Goal: Task Accomplishment & Management: Use online tool/utility

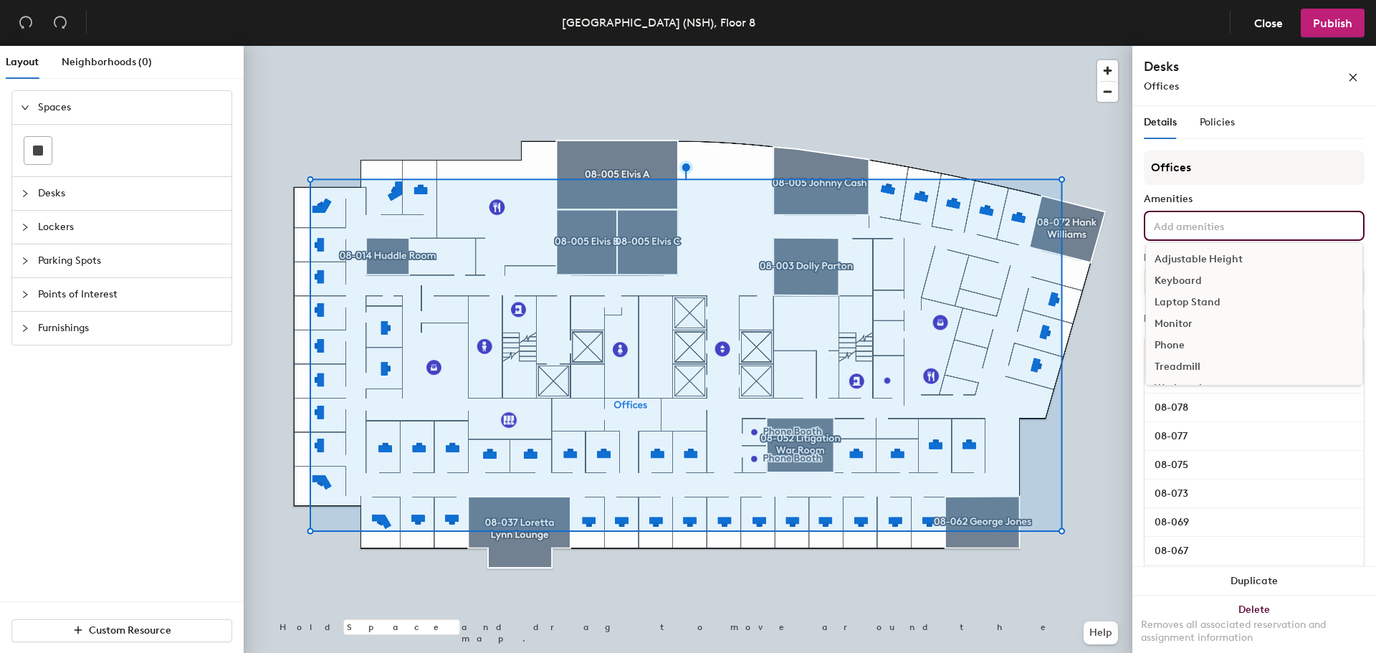
click at [1186, 226] on input at bounding box center [1215, 224] width 129 height 17
click at [1229, 196] on div "Amenities" at bounding box center [1253, 198] width 221 height 11
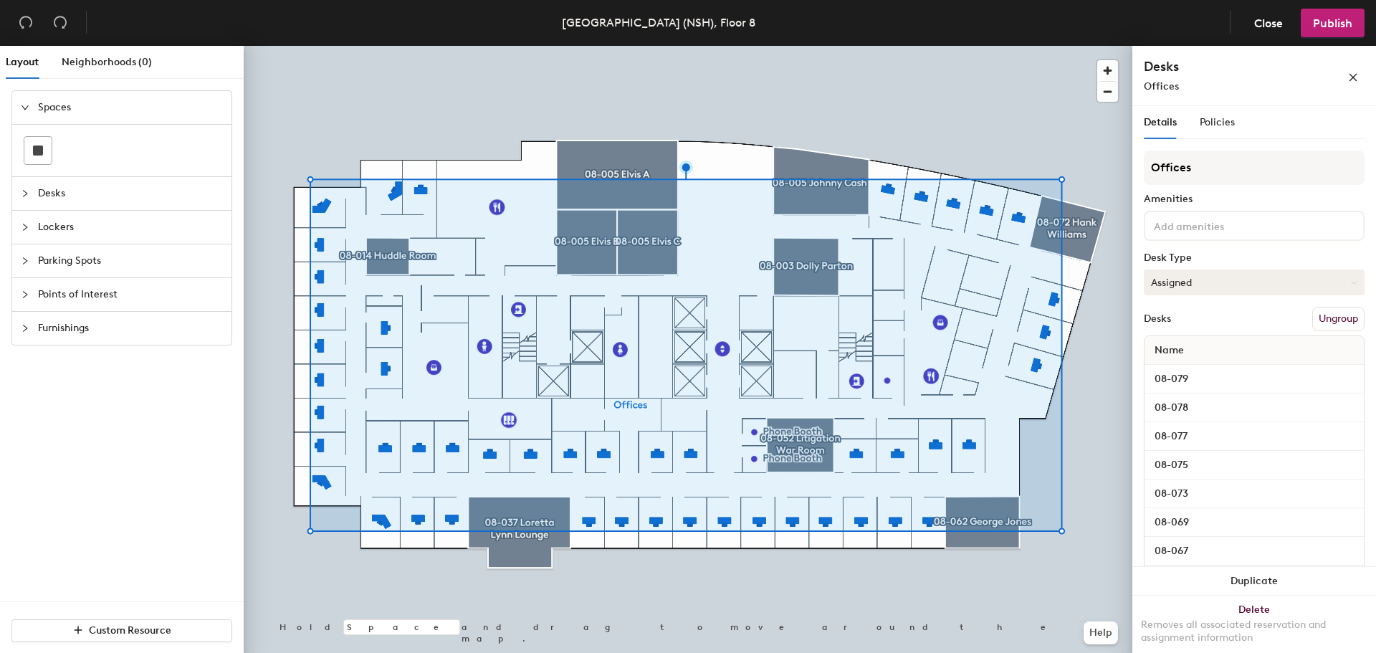
click at [1214, 283] on button "Assigned" at bounding box center [1253, 282] width 221 height 26
click at [1216, 274] on button "Assigned" at bounding box center [1253, 282] width 221 height 26
click at [1218, 253] on div "Desk Type" at bounding box center [1253, 257] width 221 height 11
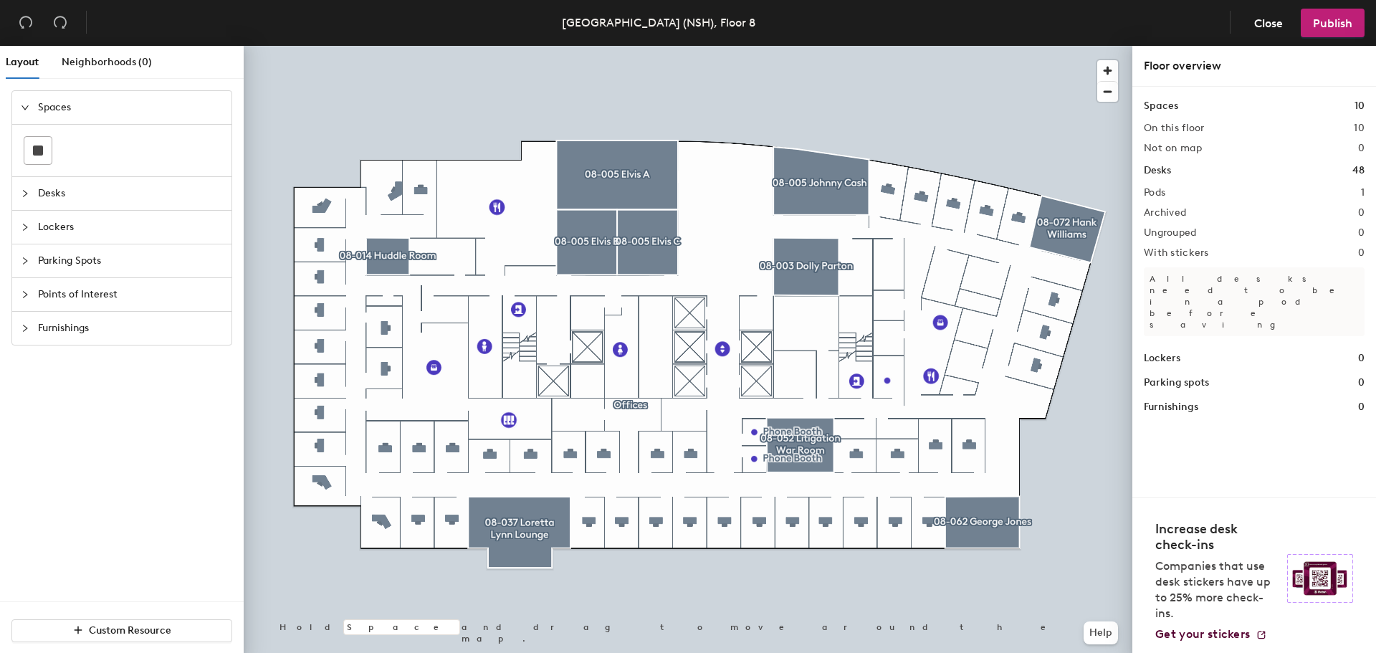
click at [14, 193] on div "Desks" at bounding box center [121, 193] width 219 height 33
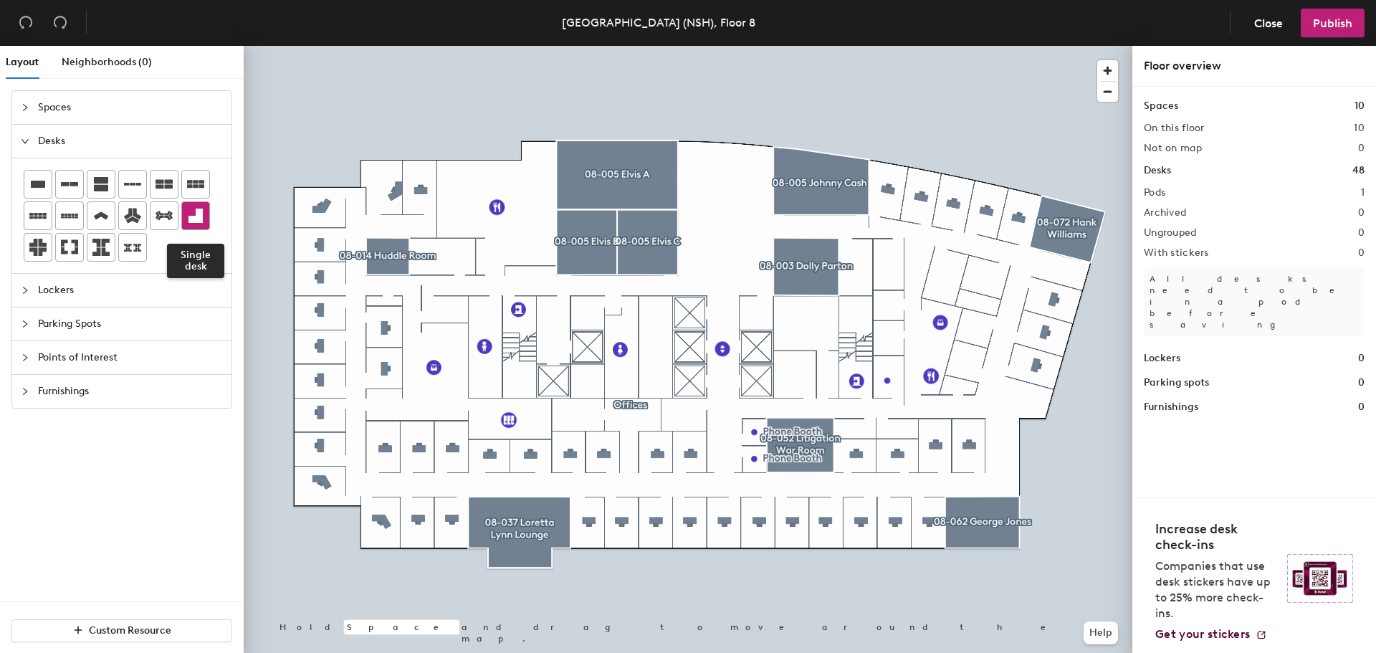
click at [190, 211] on icon at bounding box center [195, 215] width 17 height 17
click at [191, 213] on icon at bounding box center [195, 215] width 17 height 17
click at [393, 187] on div "Layout Neighborhoods (0) Spaces Desks Lockers Parking Spots Points of Interest …" at bounding box center [688, 352] width 1376 height 613
click at [395, 191] on div "Layout Neighborhoods (0) Spaces Desks Lockers Parking Spots Points of Interest …" at bounding box center [688, 352] width 1376 height 613
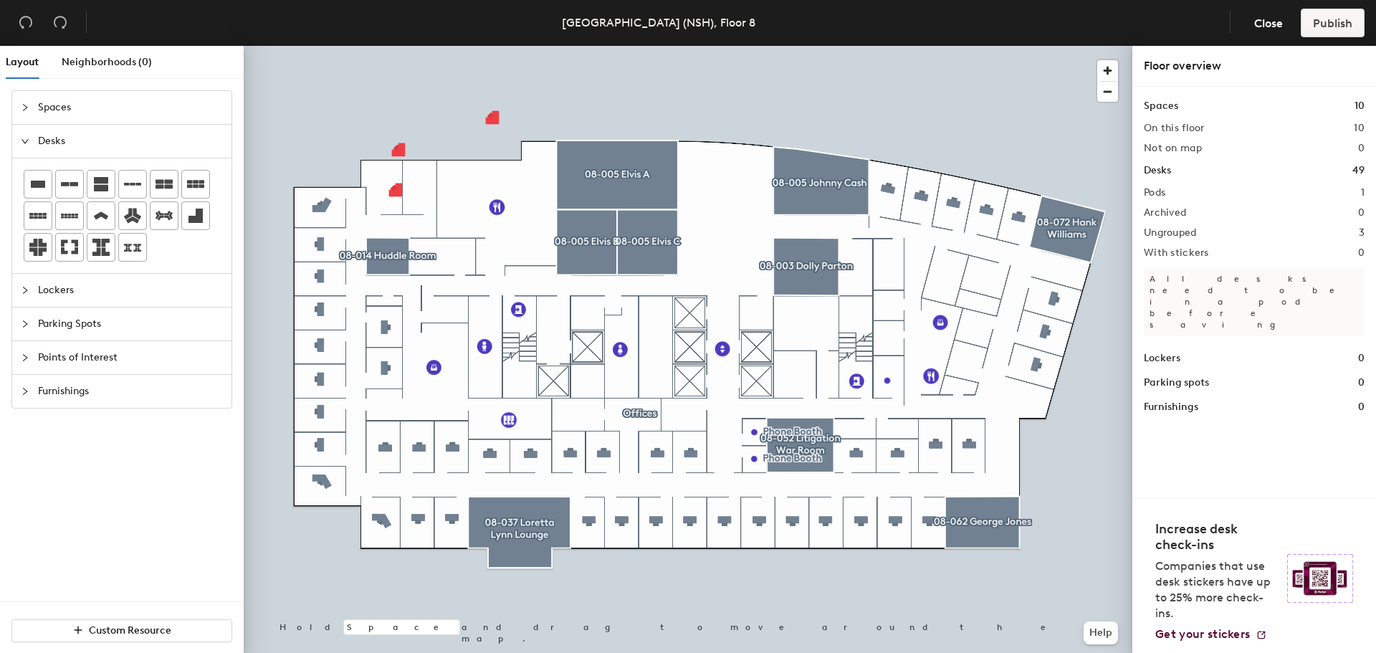
click at [414, 191] on div "Layout Neighborhoods (0) Spaces Desks Lockers Parking Spots Points of Interest …" at bounding box center [688, 352] width 1376 height 613
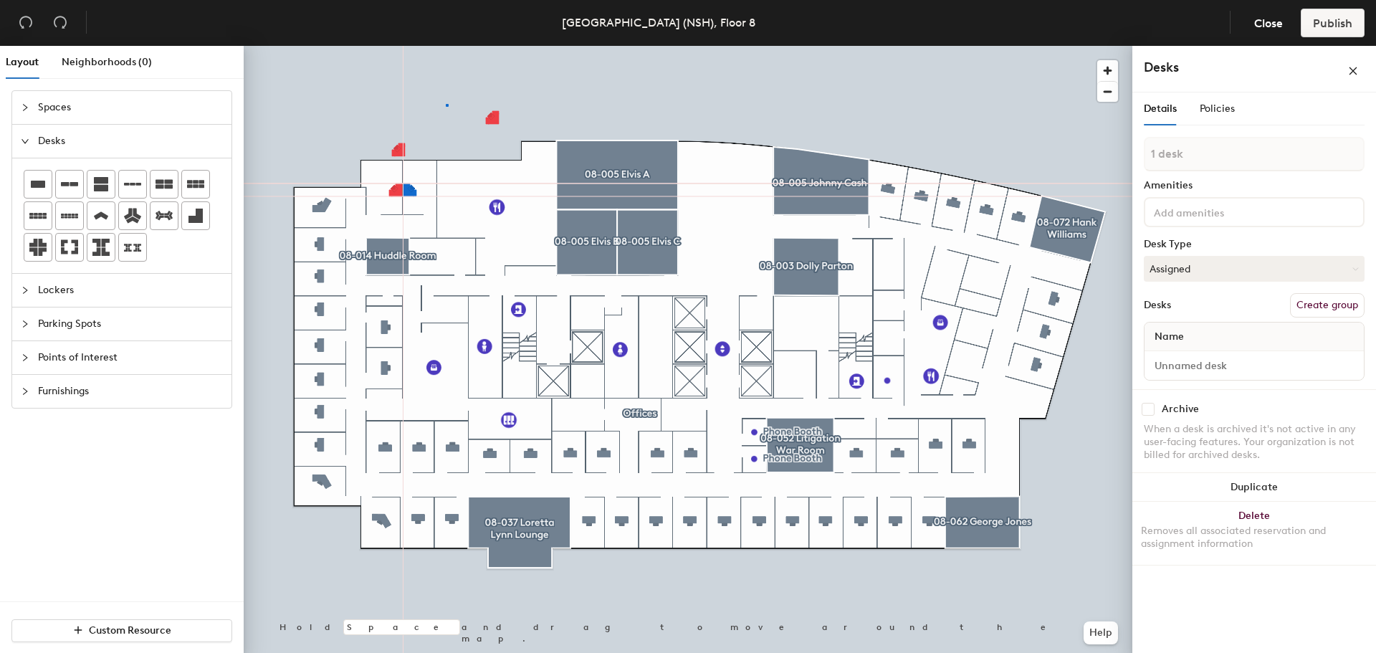
drag, startPoint x: 198, startPoint y: 208, endPoint x: 224, endPoint y: 208, distance: 25.8
click at [446, 46] on div at bounding box center [688, 46] width 888 height 0
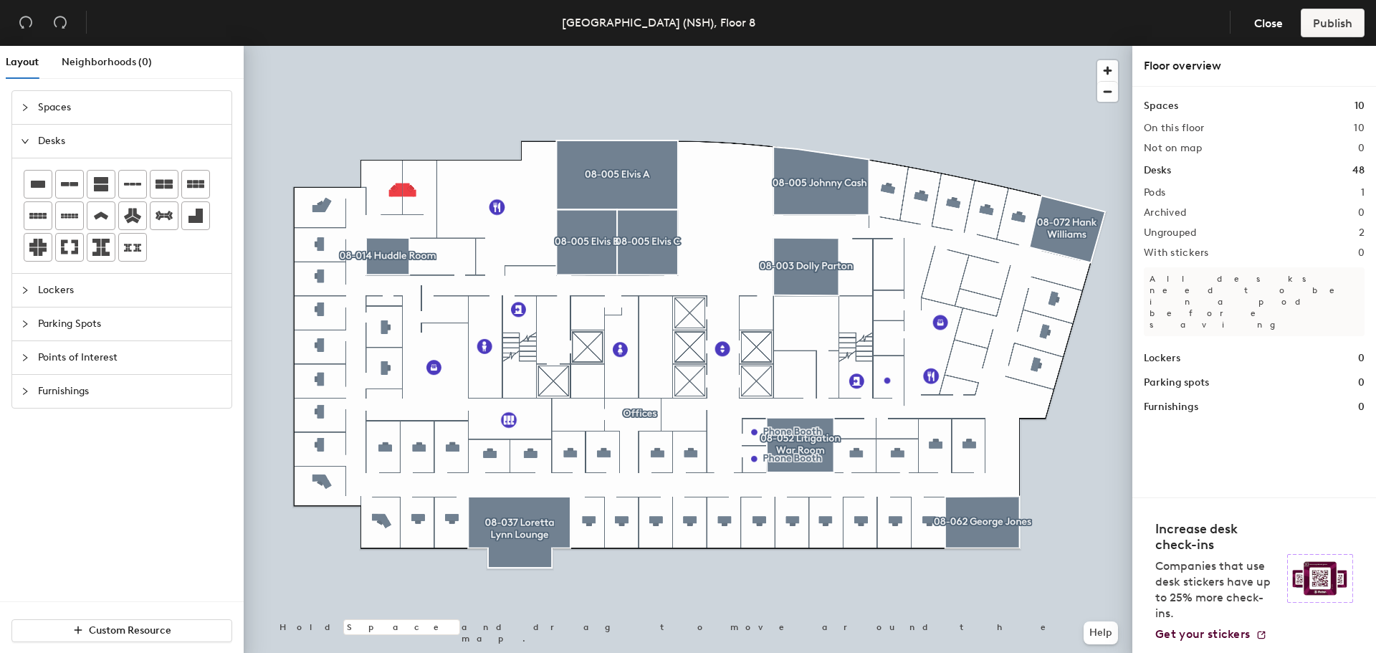
click at [25, 140] on icon "expanded" at bounding box center [25, 141] width 9 height 9
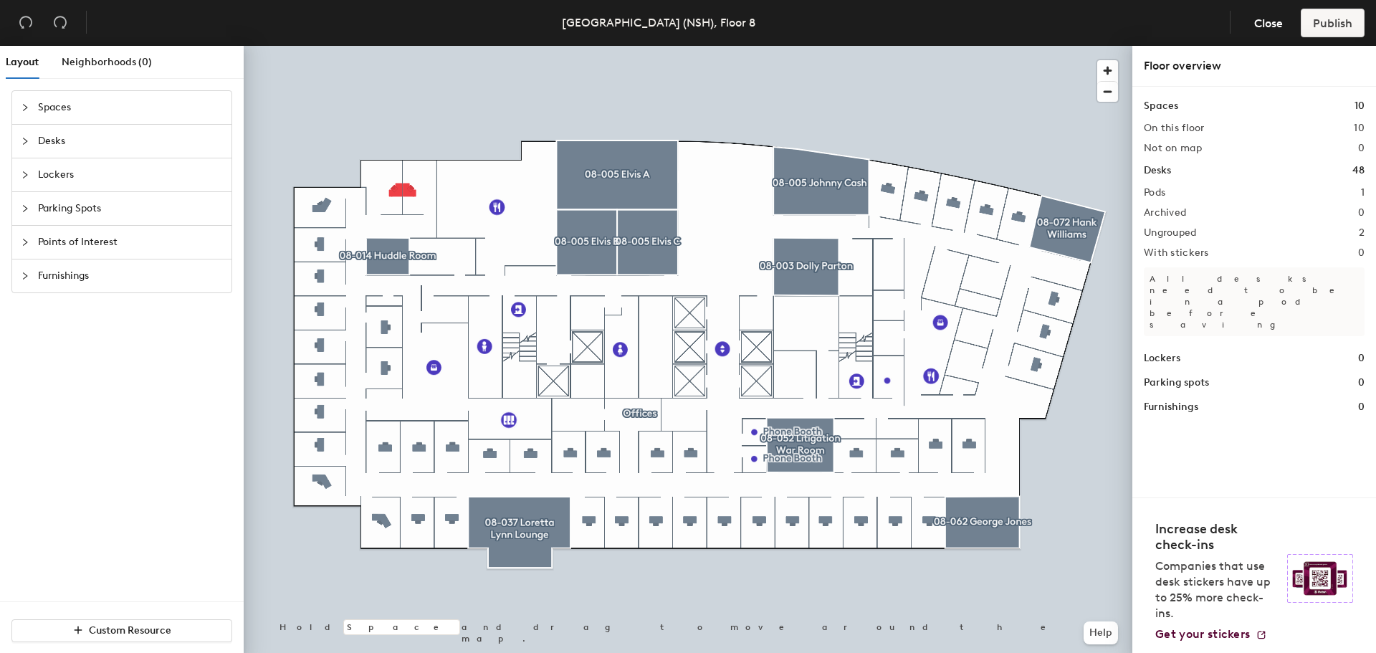
click at [25, 140] on icon "collapsed" at bounding box center [25, 141] width 4 height 7
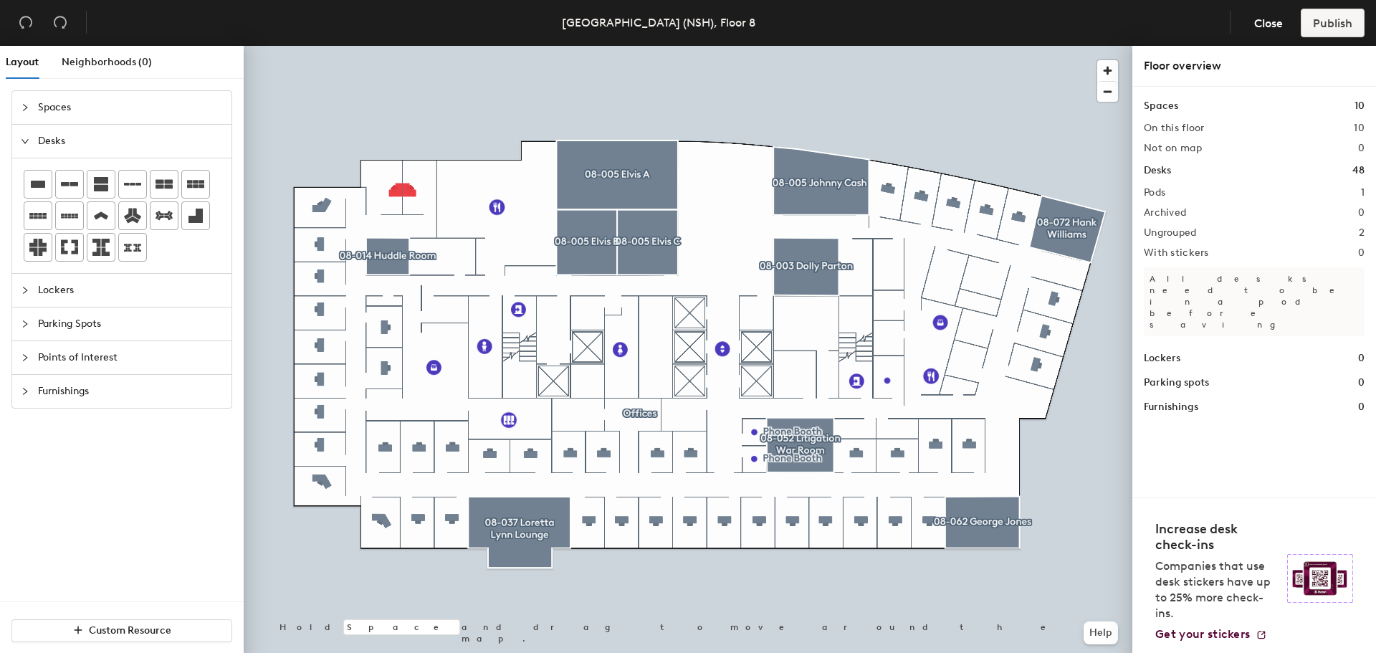
click at [321, 46] on div at bounding box center [688, 46] width 888 height 0
click at [186, 215] on div at bounding box center [195, 215] width 27 height 27
click at [318, 216] on div "Layout Neighborhoods (0) Spaces Desks Lockers Parking Spots Points of Interest …" at bounding box center [688, 352] width 1376 height 613
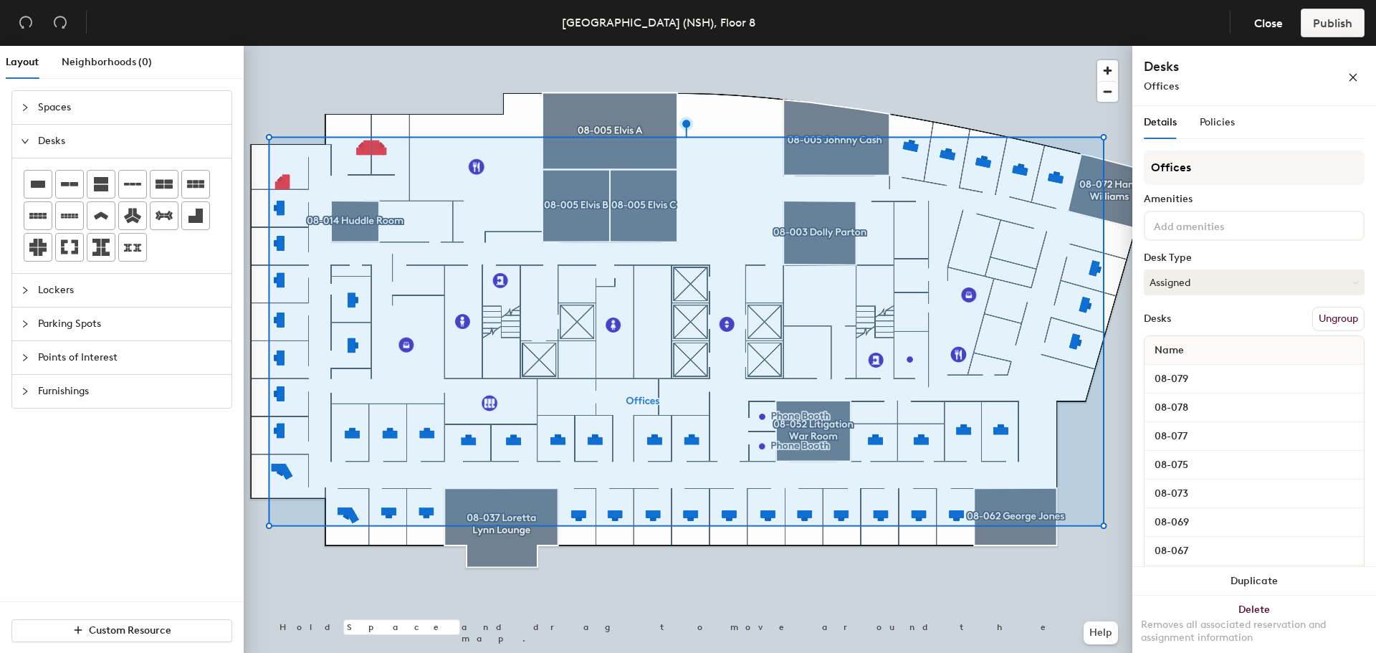
click at [403, 46] on div at bounding box center [688, 46] width 888 height 0
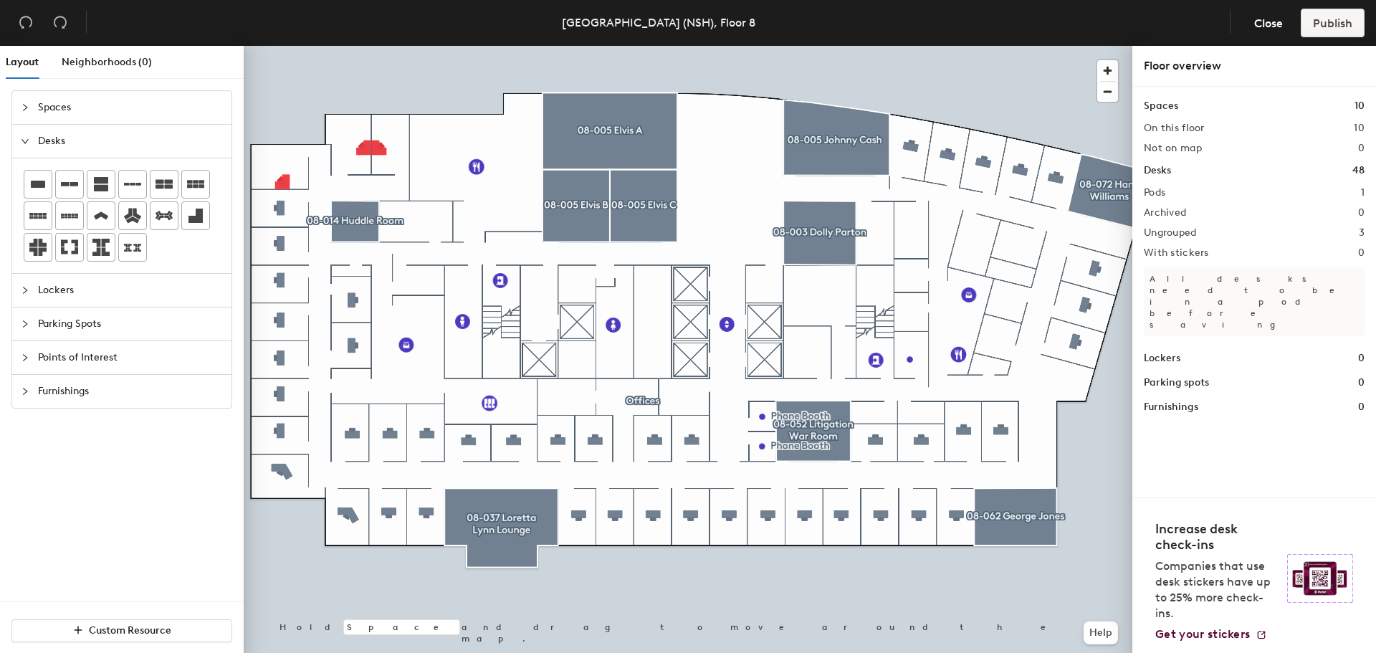
click at [282, 46] on div at bounding box center [688, 46] width 888 height 0
click at [285, 298] on div "Layout Neighborhoods (0) Spaces Desks Lockers Parking Spots Points of Interest …" at bounding box center [688, 352] width 1376 height 613
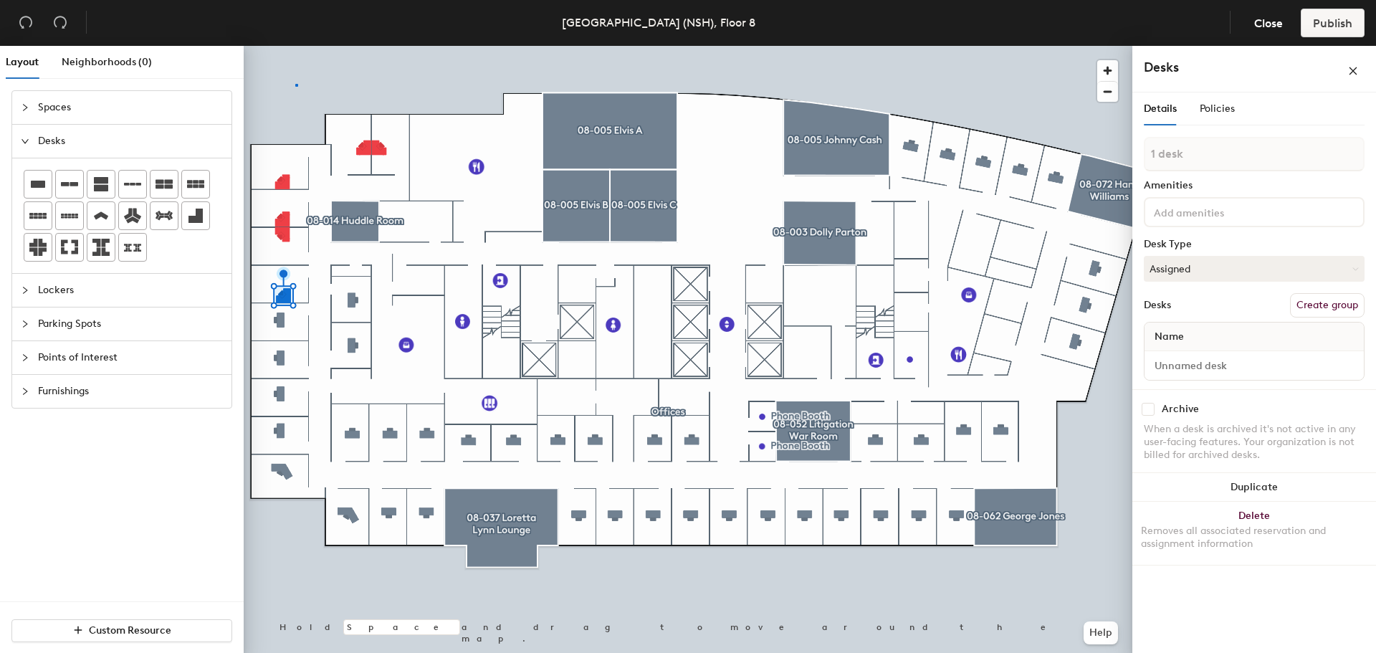
drag, startPoint x: 201, startPoint y: 218, endPoint x: 296, endPoint y: 84, distance: 164.0
click at [296, 46] on div at bounding box center [688, 46] width 888 height 0
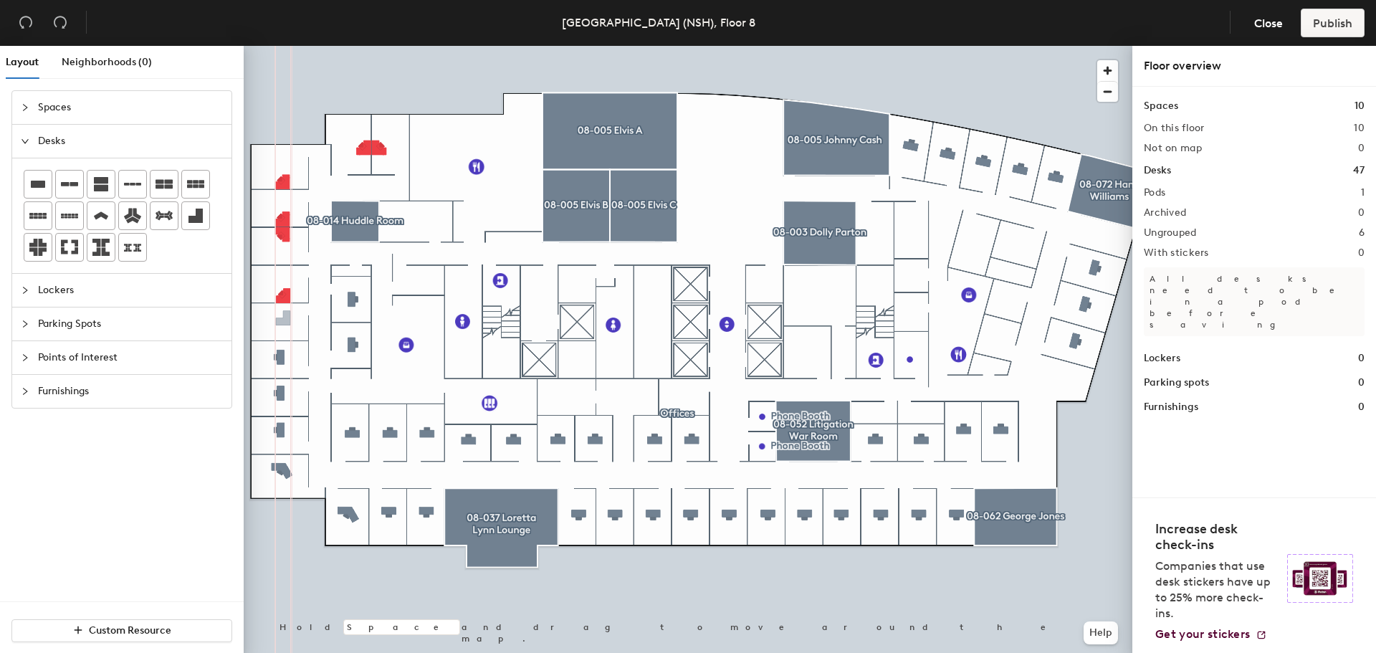
click at [283, 320] on div "Layout Neighborhoods (0) Spaces Desks Lockers Parking Spots Points of Interest …" at bounding box center [688, 352] width 1376 height 613
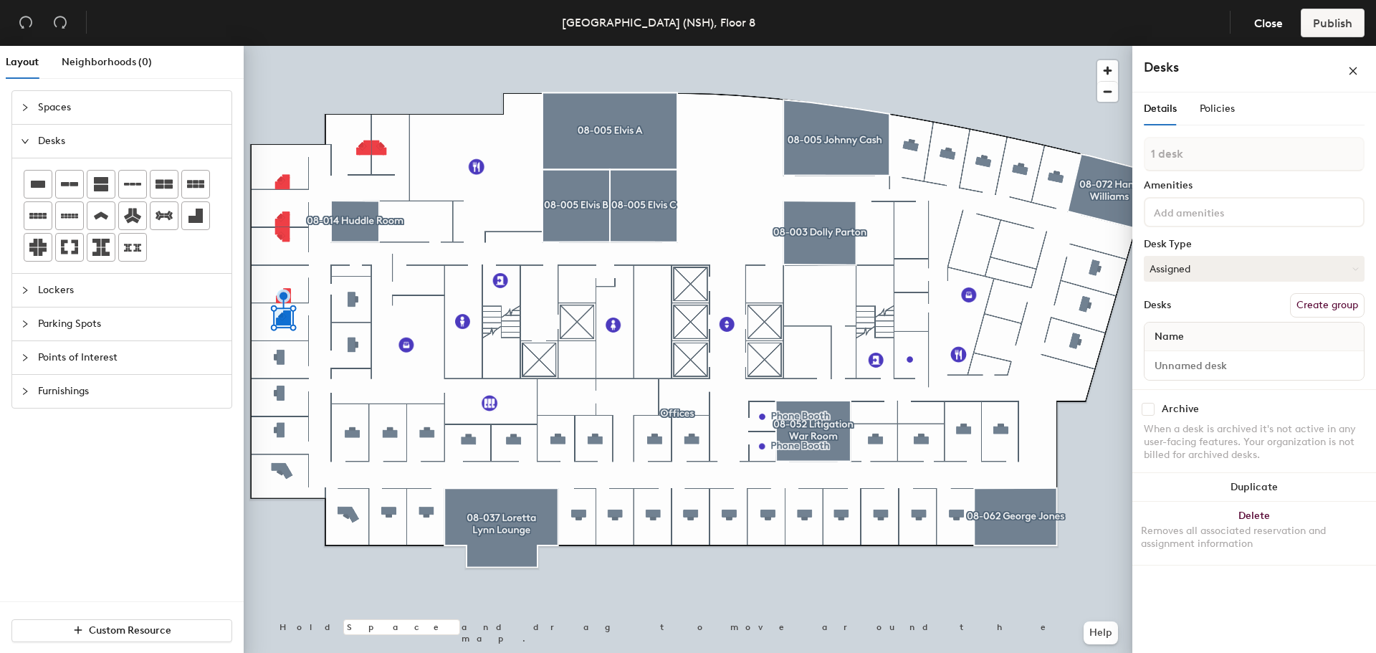
drag, startPoint x: 190, startPoint y: 213, endPoint x: 243, endPoint y: 323, distance: 122.4
click at [243, 323] on div "Layout Neighborhoods (0) Spaces Desks Lockers Parking Spots Points of Interest …" at bounding box center [688, 352] width 1376 height 613
click at [229, 310] on div "Parking Spots" at bounding box center [121, 323] width 219 height 33
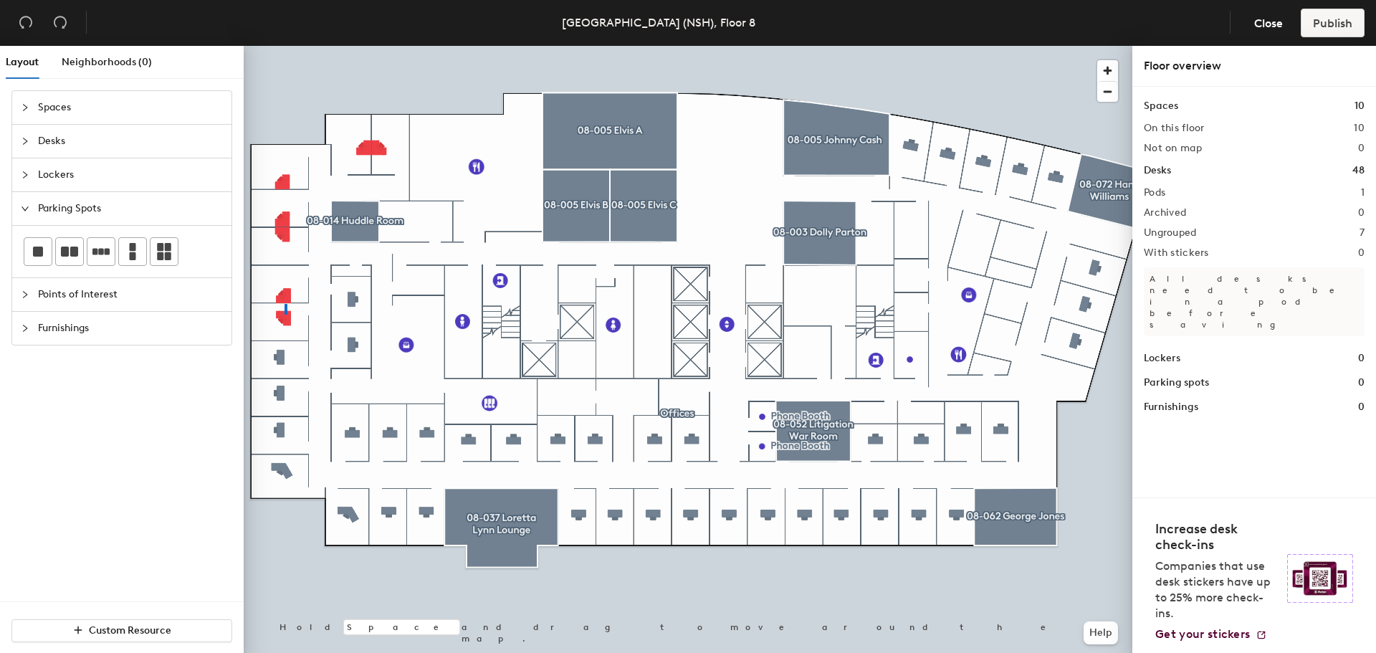
click at [284, 46] on div at bounding box center [688, 46] width 888 height 0
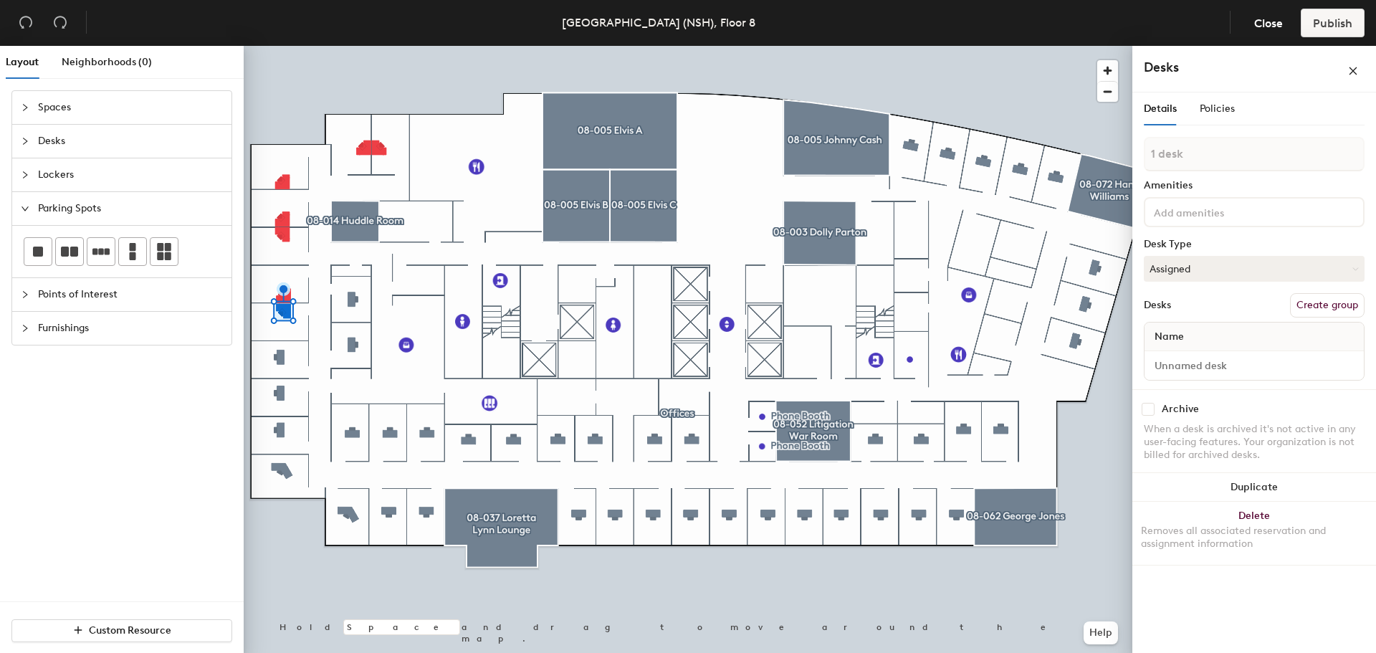
click at [216, 216] on span "Parking Spots" at bounding box center [130, 208] width 185 height 33
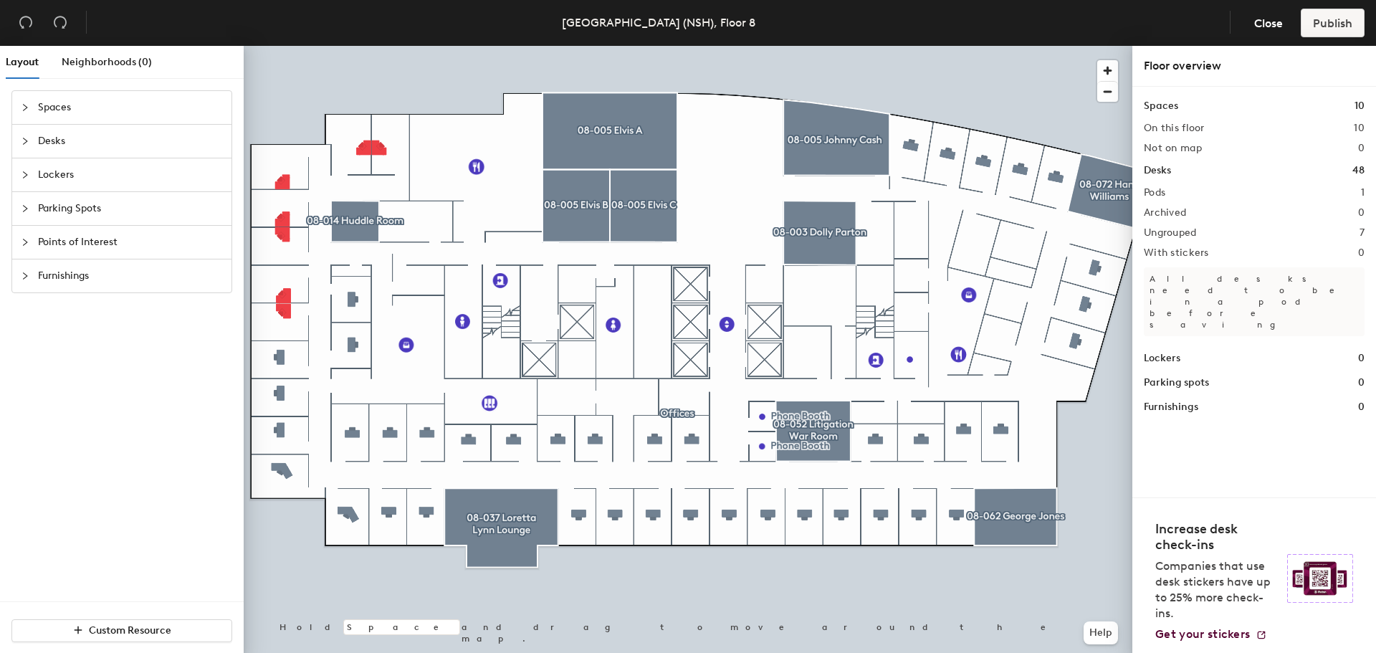
click at [70, 276] on span "Furnishings" at bounding box center [130, 275] width 185 height 33
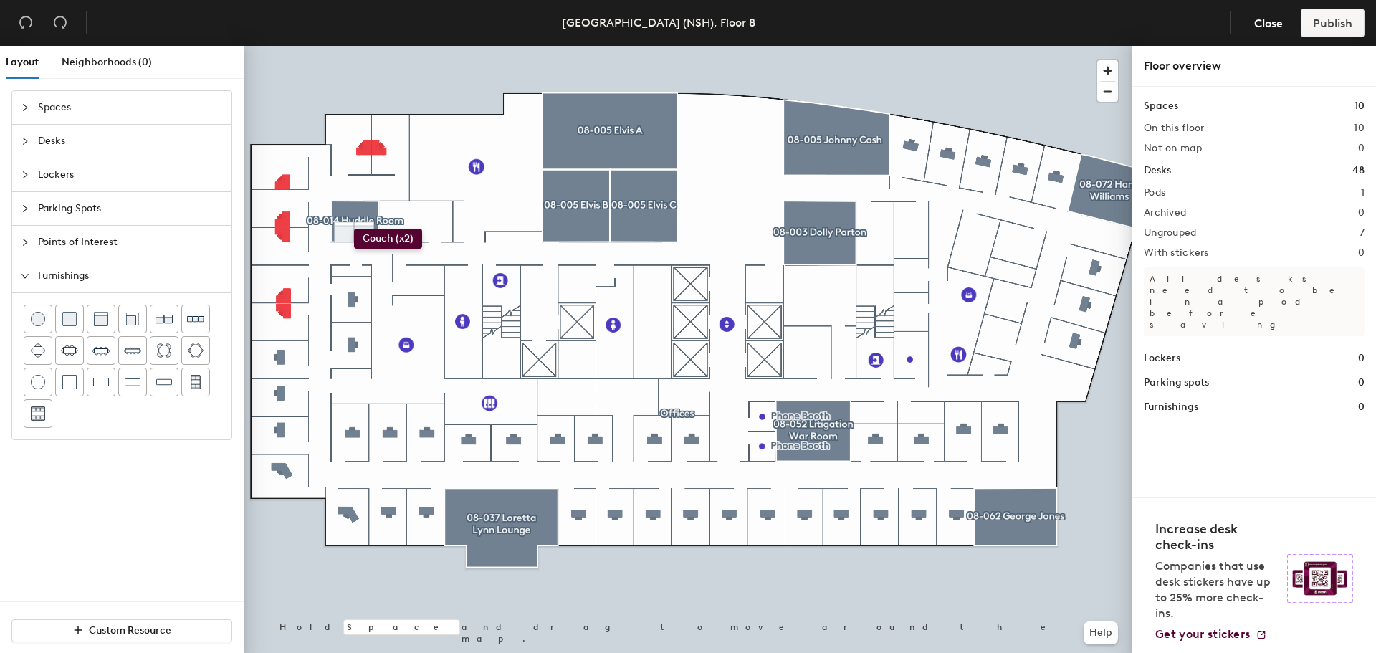
click at [354, 229] on div "Layout Neighborhoods (0) Spaces Desks Lockers Parking Spots Points of Interest …" at bounding box center [688, 352] width 1376 height 613
drag, startPoint x: 165, startPoint y: 318, endPoint x: 241, endPoint y: 285, distance: 83.4
click at [350, 46] on div at bounding box center [688, 46] width 888 height 0
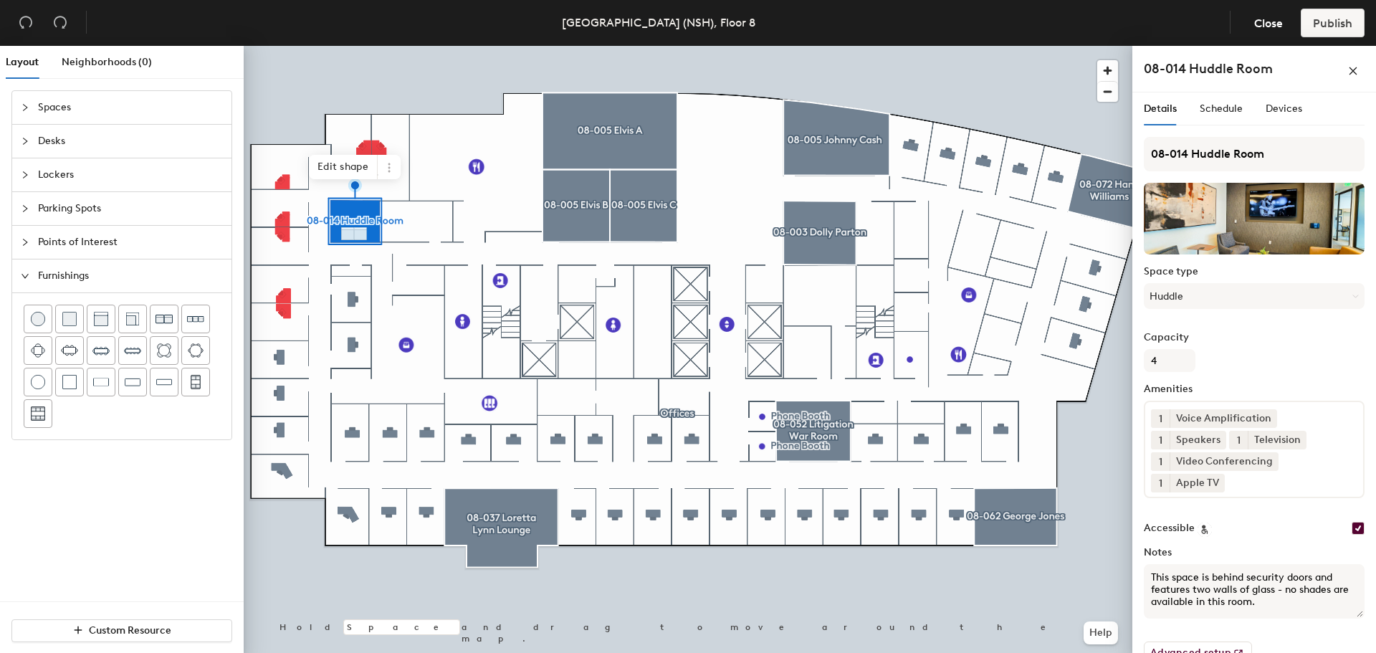
click at [345, 46] on div at bounding box center [688, 46] width 888 height 0
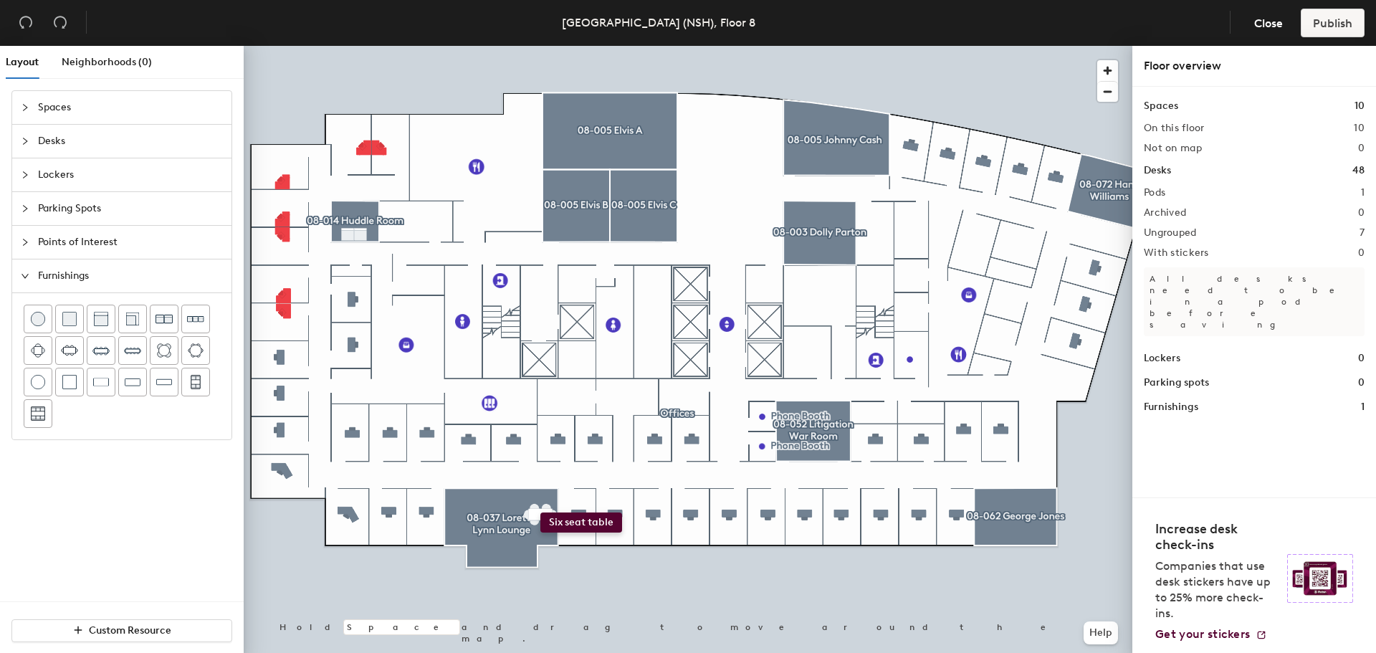
click at [540, 512] on div "Layout Neighborhoods (0) Spaces Desks Lockers Parking Spots Points of Interest …" at bounding box center [688, 352] width 1376 height 613
click at [542, 46] on div at bounding box center [688, 46] width 888 height 0
click at [567, 46] on div at bounding box center [688, 46] width 888 height 0
click at [540, 46] on div at bounding box center [688, 46] width 888 height 0
click at [537, 514] on div "Layout Neighborhoods (0) Spaces Desks Lockers Parking Spots Points of Interest …" at bounding box center [688, 352] width 1376 height 613
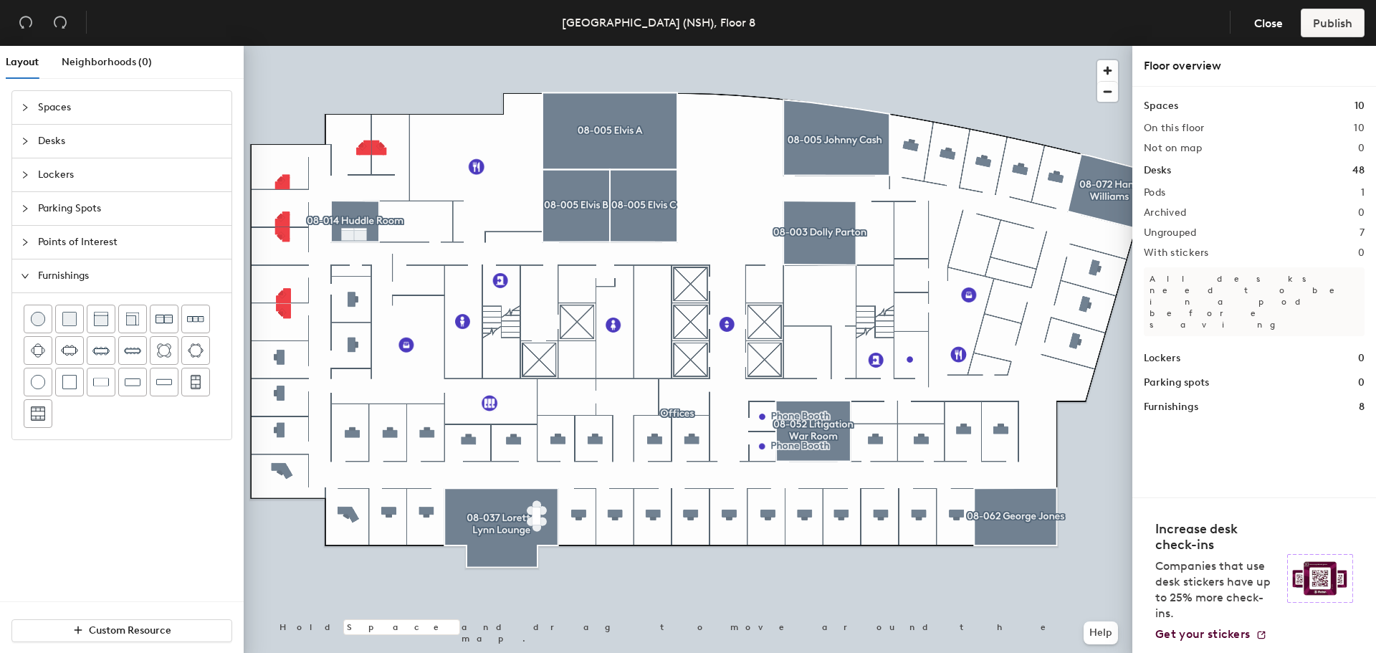
click at [529, 46] on div at bounding box center [688, 46] width 888 height 0
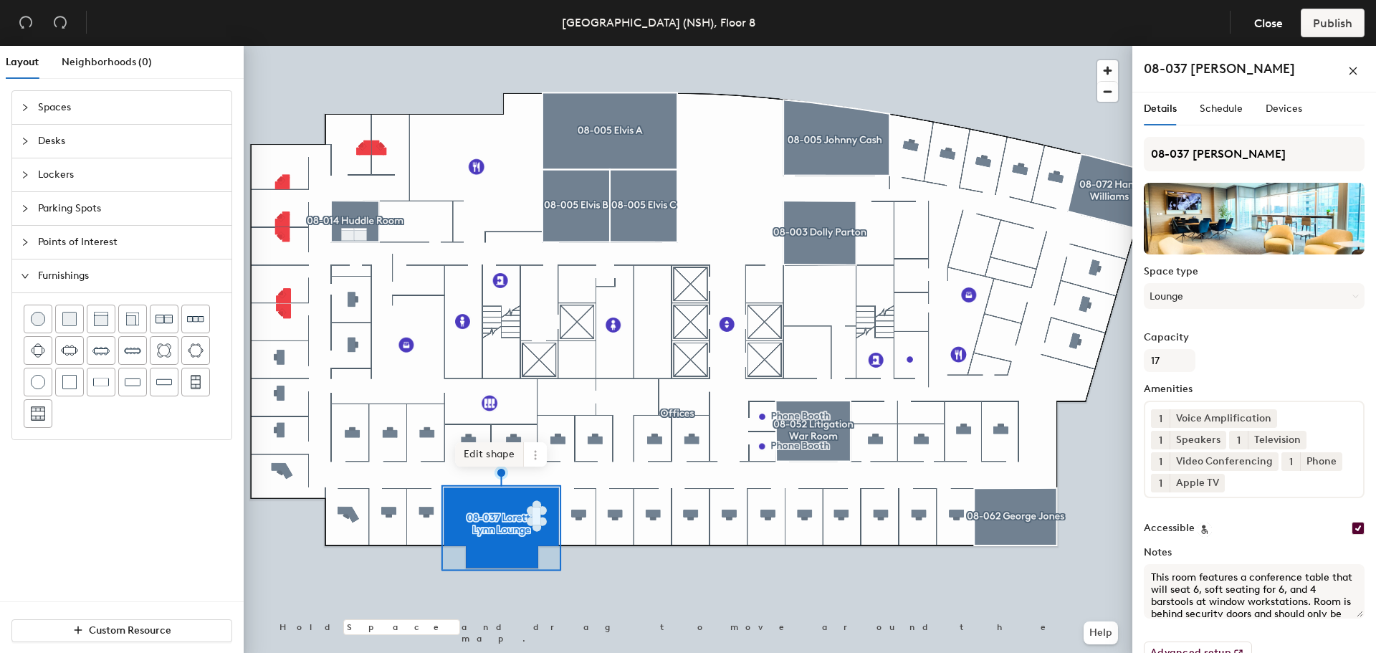
click at [496, 451] on span "Edit shape" at bounding box center [489, 454] width 69 height 24
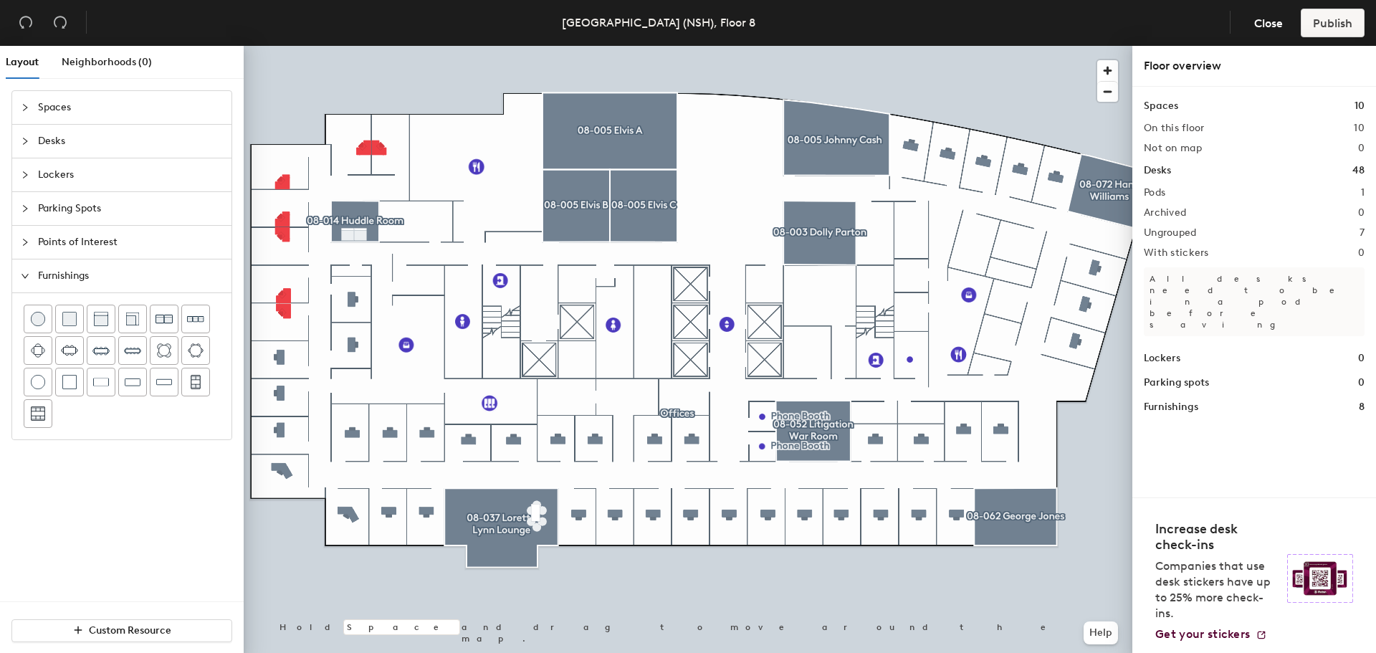
click at [532, 46] on div at bounding box center [688, 46] width 888 height 0
click at [496, 46] on div at bounding box center [688, 46] width 888 height 0
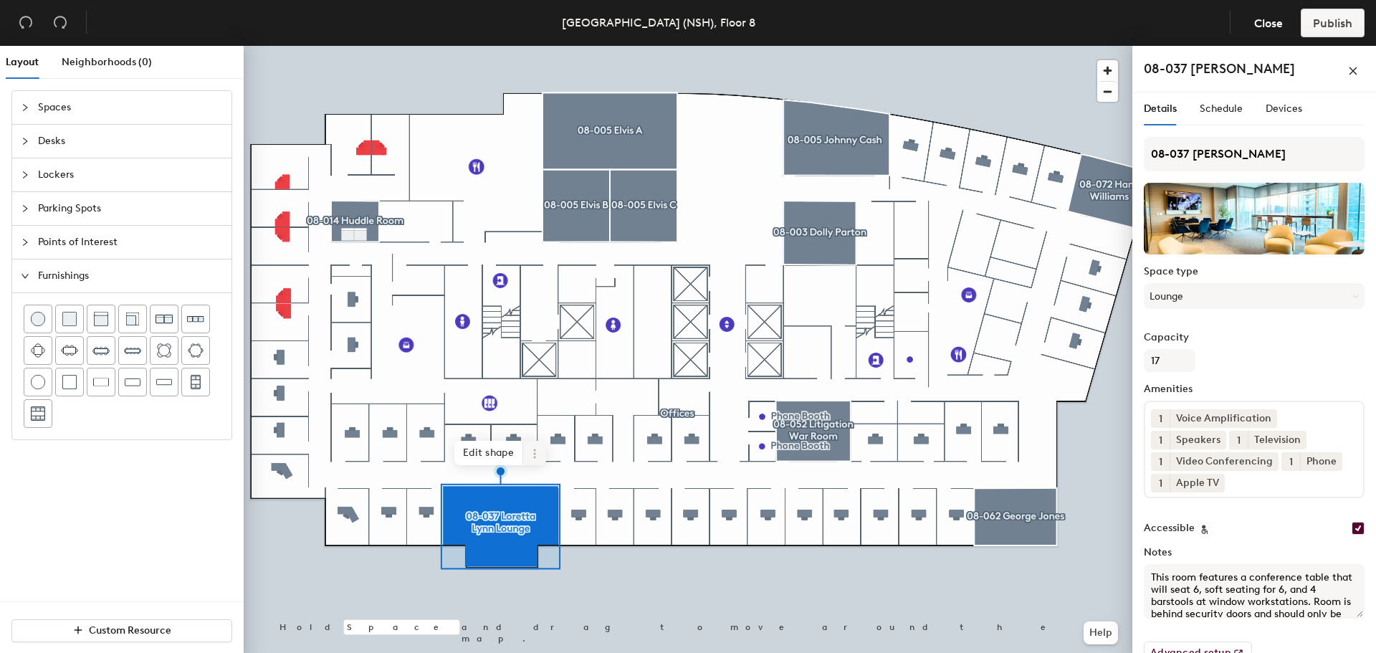
click at [534, 449] on icon at bounding box center [534, 449] width 2 height 2
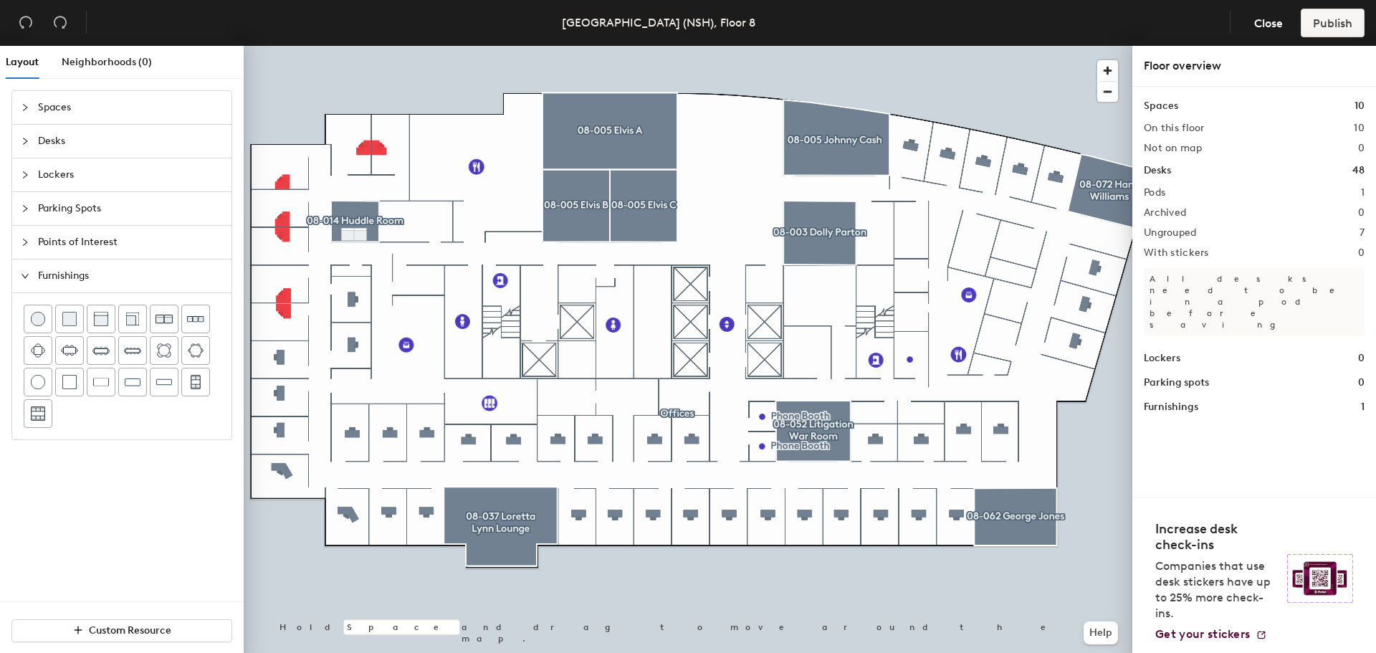
click at [50, 140] on span "Desks" at bounding box center [130, 141] width 185 height 33
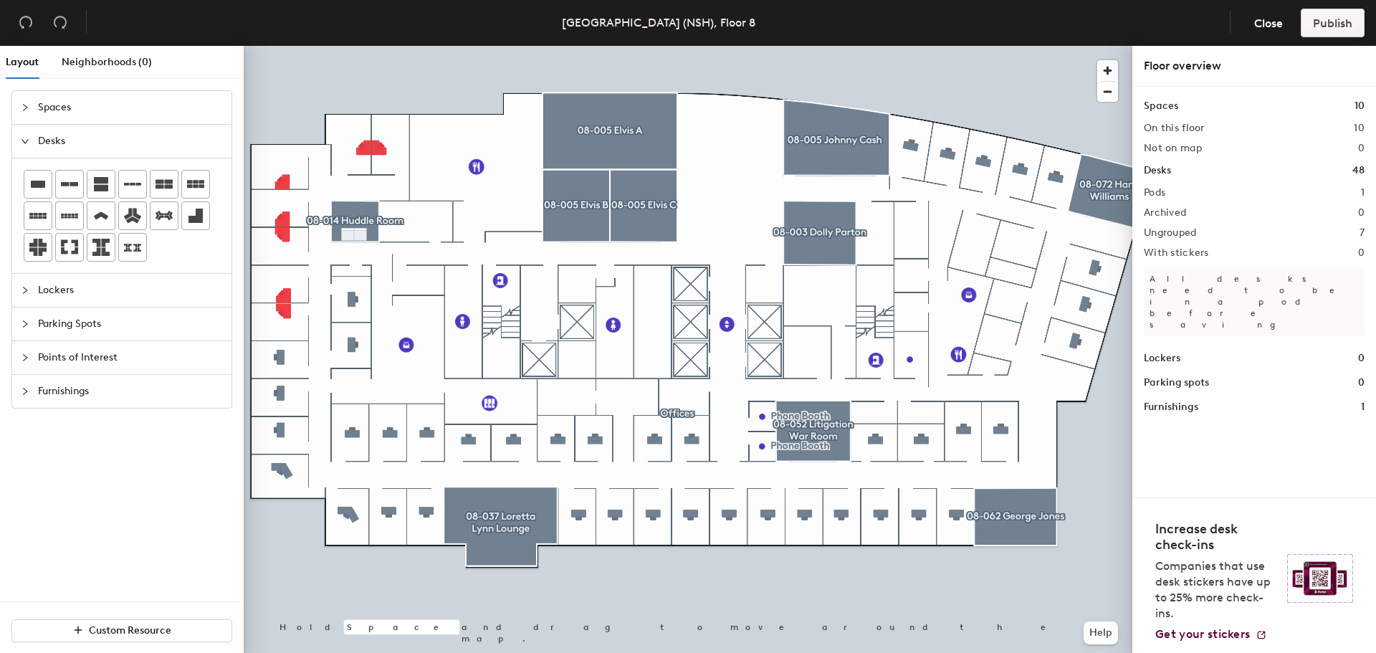
click at [180, 61] on div "Layout Neighborhoods (0)" at bounding box center [125, 62] width 238 height 33
click at [1158, 168] on h1 "Desks" at bounding box center [1156, 171] width 27 height 16
click at [825, 6] on header "Nashville (NSH), Floor 8 Close Publish" at bounding box center [688, 23] width 1376 height 46
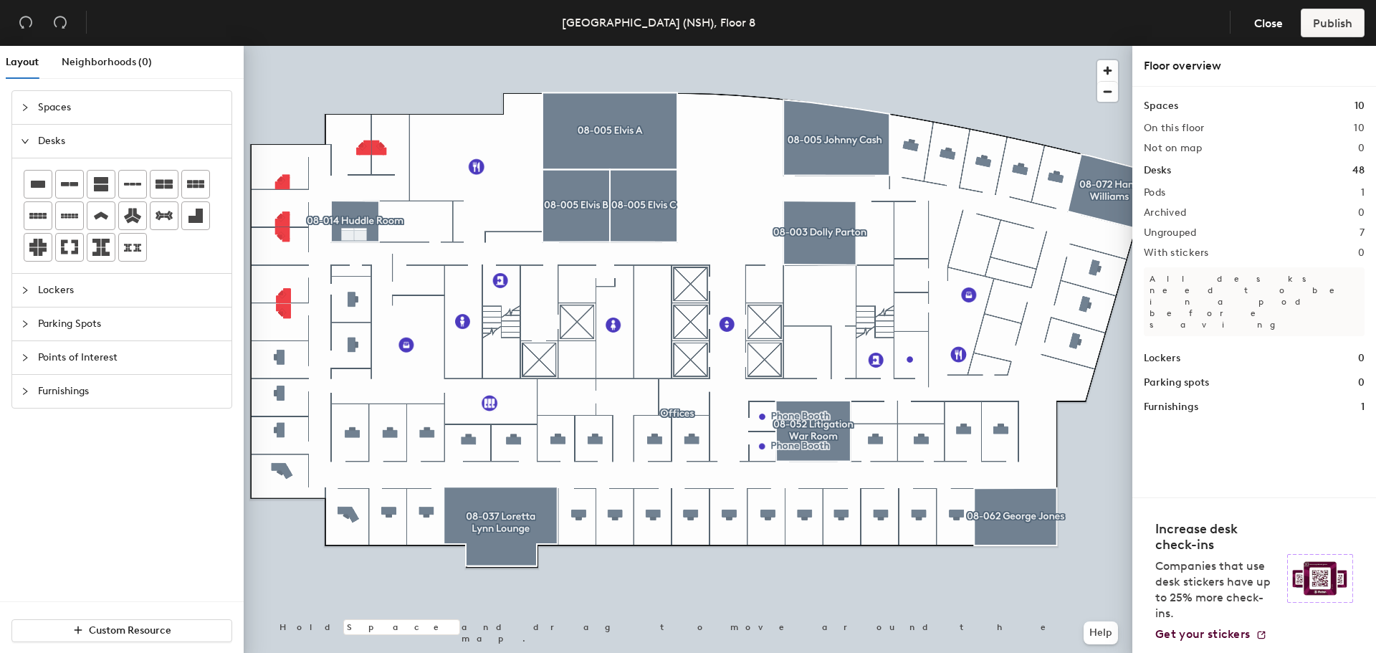
click at [825, 14] on header "Nashville (NSH), Floor 8 Close Publish" at bounding box center [688, 23] width 1376 height 46
click at [203, 59] on div "Layout Neighborhoods (0)" at bounding box center [125, 62] width 238 height 33
